Goal: Information Seeking & Learning: Learn about a topic

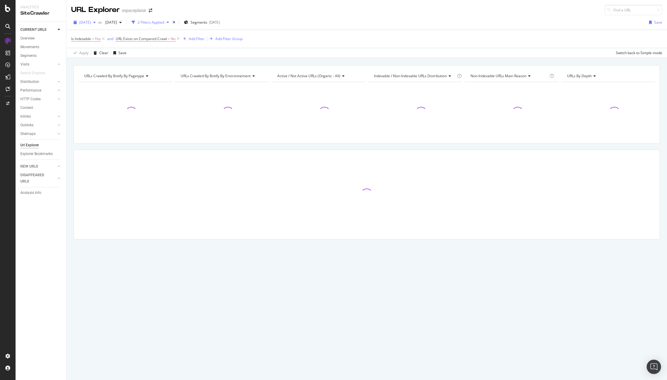
click at [91, 22] on span "[DATE]" at bounding box center [85, 22] width 12 height 5
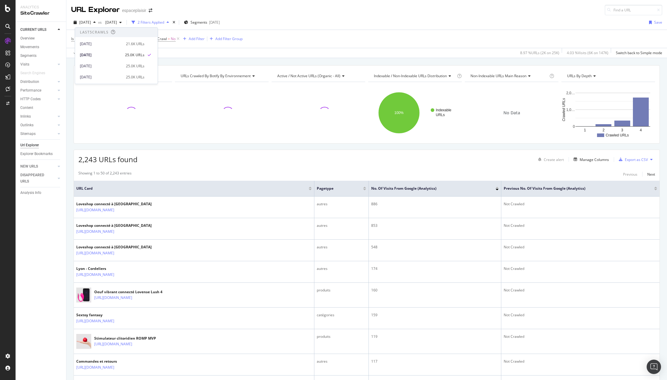
click at [302, 39] on div "Is Indexable = Yes and URL Exists on Compared Crawl = No Add Filter Add Filter …" at bounding box center [366, 39] width 591 height 18
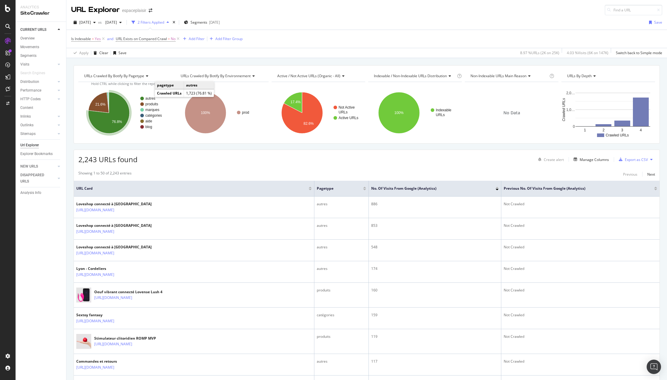
click at [150, 98] on text "autres" at bounding box center [150, 98] width 10 height 4
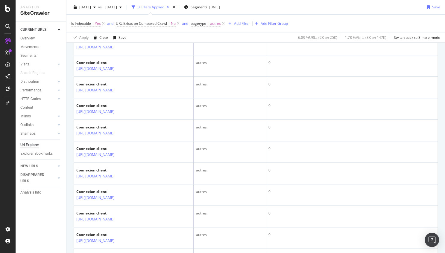
scroll to position [309, 0]
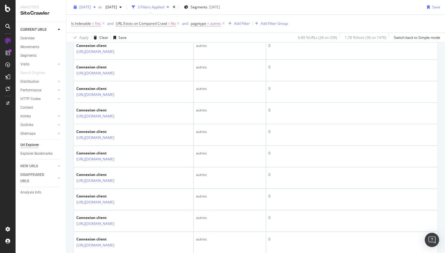
click at [91, 6] on span "[DATE]" at bounding box center [85, 6] width 12 height 5
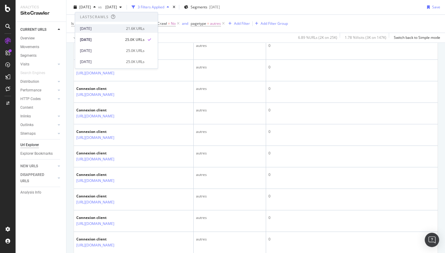
click at [107, 26] on div "[DATE]" at bounding box center [101, 28] width 42 height 5
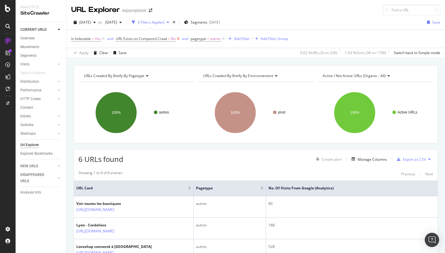
click at [180, 39] on icon at bounding box center [178, 39] width 5 height 6
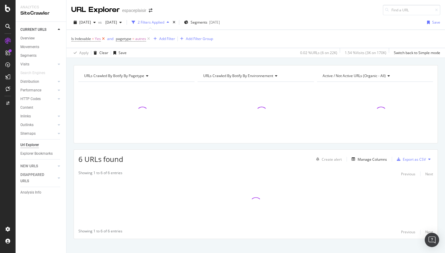
click at [103, 39] on icon at bounding box center [103, 39] width 5 height 6
click at [117, 23] on span "[DATE]" at bounding box center [110, 22] width 14 height 5
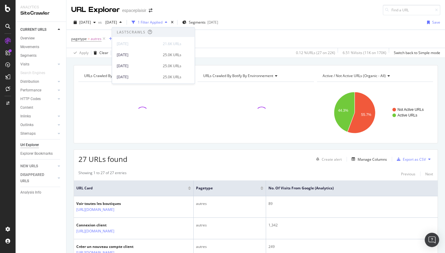
click at [229, 47] on div "pagetype = autres Add Filter Add Filter Group" at bounding box center [255, 39] width 369 height 18
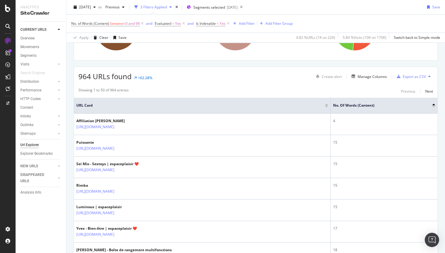
scroll to position [60, 0]
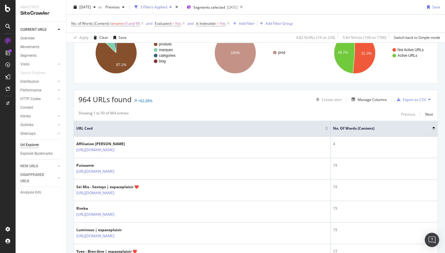
drag, startPoint x: 86, startPoint y: 95, endPoint x: 99, endPoint y: 95, distance: 12.3
click at [93, 95] on span "964 URLs found" at bounding box center [104, 100] width 53 height 10
click at [91, 101] on span "964 URLs found" at bounding box center [104, 100] width 53 height 10
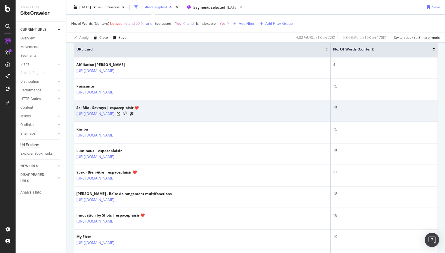
scroll to position [139, 0]
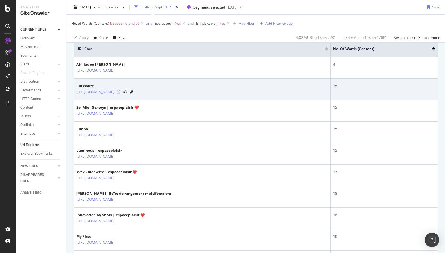
click at [120, 90] on icon at bounding box center [119, 92] width 4 height 4
